Goal: Check status: Check status

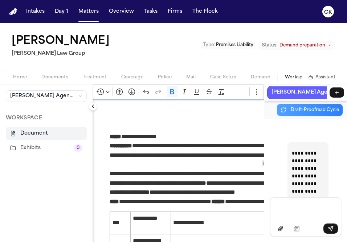
scroll to position [80129, 0]
